Goal: Information Seeking & Learning: Learn about a topic

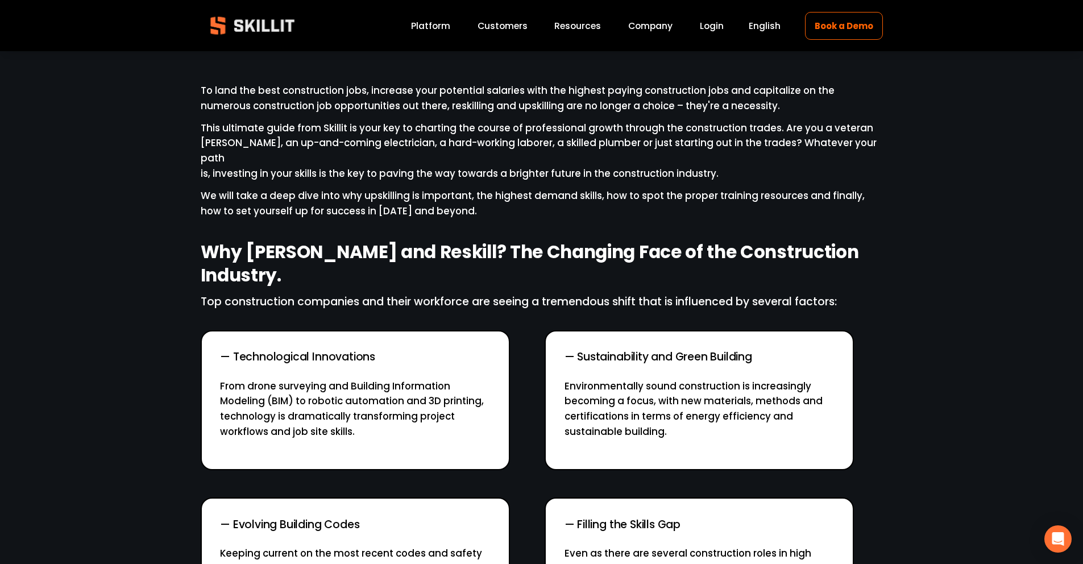
scroll to position [245, 0]
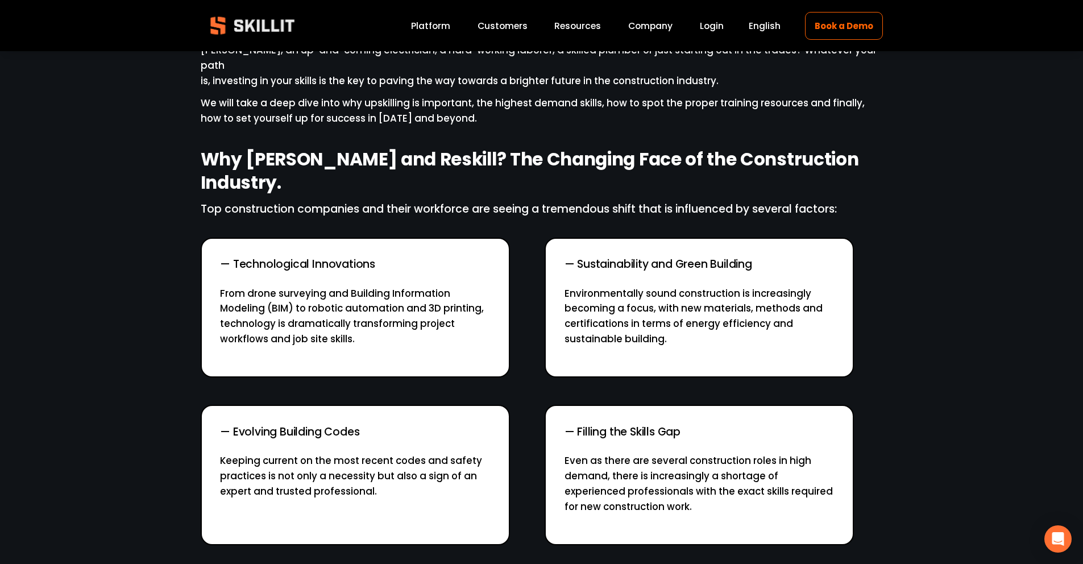
click at [358, 238] on div "— Technological Innovations From drone surveying and Building Information Model…" at bounding box center [355, 308] width 309 height 140
drag, startPoint x: 383, startPoint y: 241, endPoint x: 202, endPoint y: 233, distance: 181.0
click at [202, 238] on div "— Technological Innovations From drone surveying and Building Information Model…" at bounding box center [355, 308] width 309 height 140
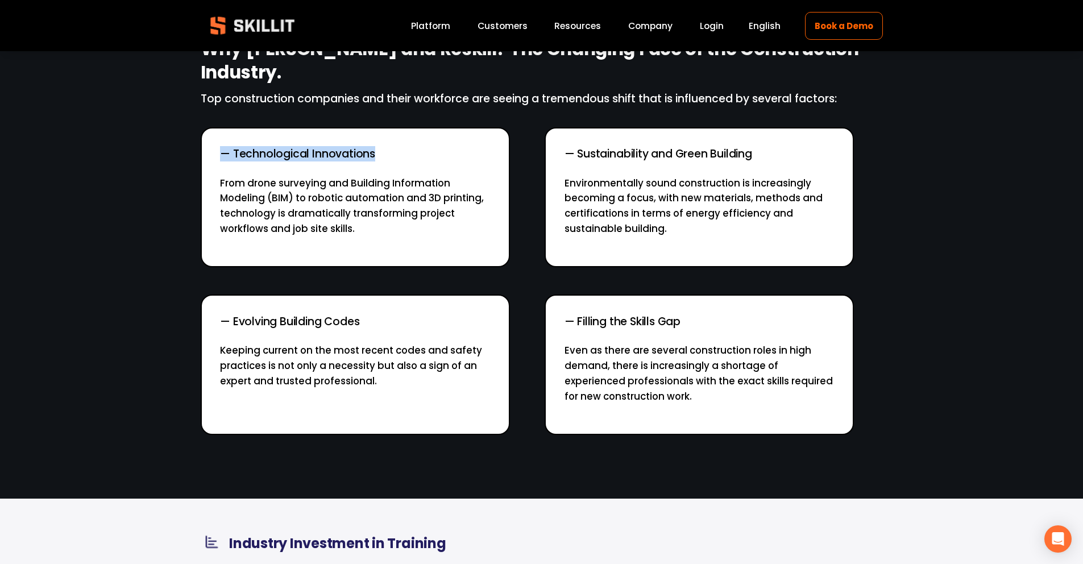
scroll to position [354, 0]
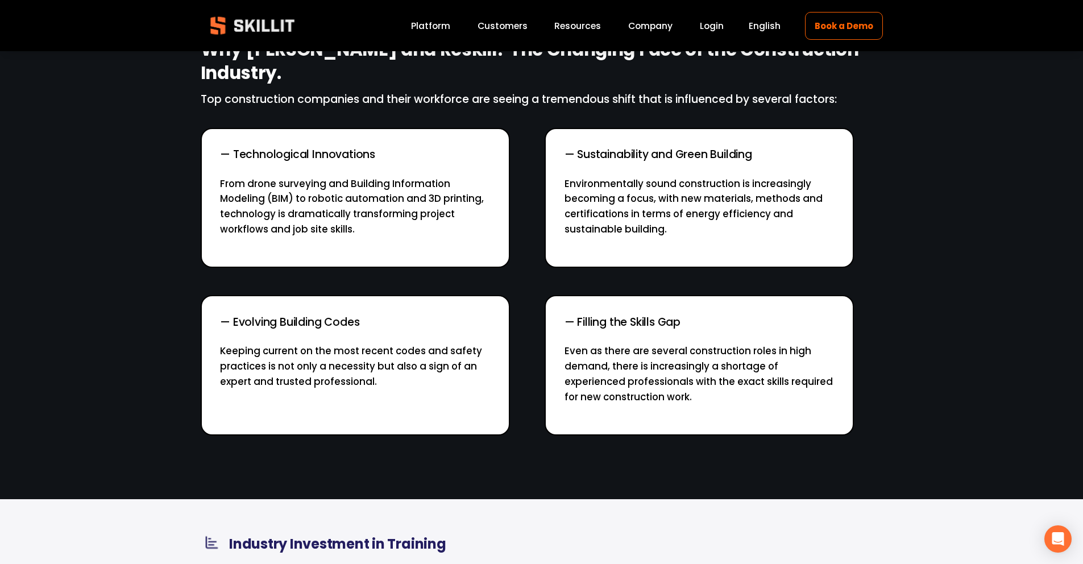
click at [465, 227] on div "— Technological Innovations From drone surveying and Building Information Model…" at bounding box center [355, 198] width 309 height 140
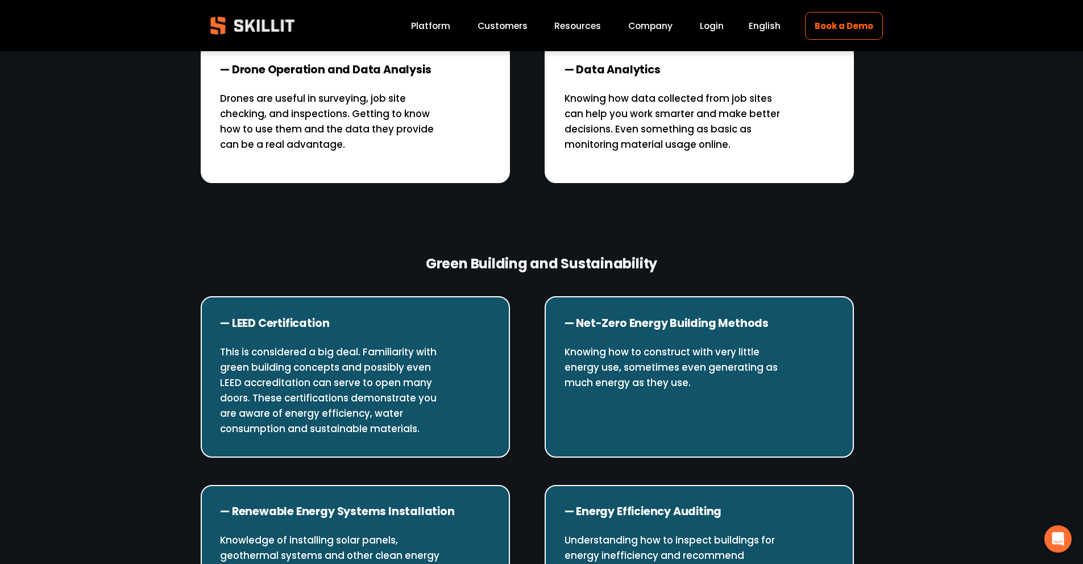
scroll to position [2062, 0]
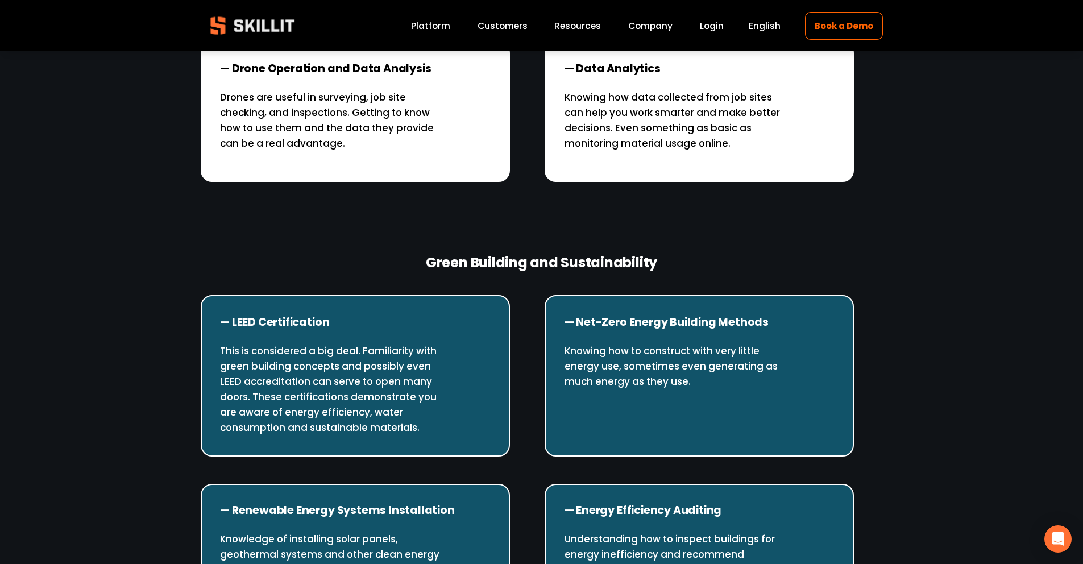
click at [440, 546] on p "Knowledge of installing solar panels, geothermal systems and other clean energy…" at bounding box center [355, 555] width 270 height 46
